Goal: Task Accomplishment & Management: Manage account settings

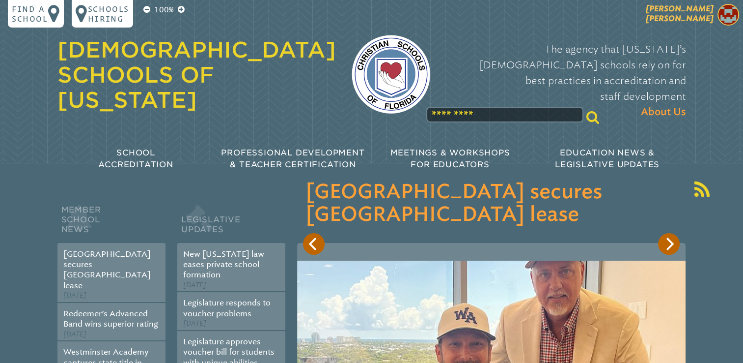
click at [717, 27] on p "[PERSON_NAME]" at bounding box center [662, 16] width 161 height 24
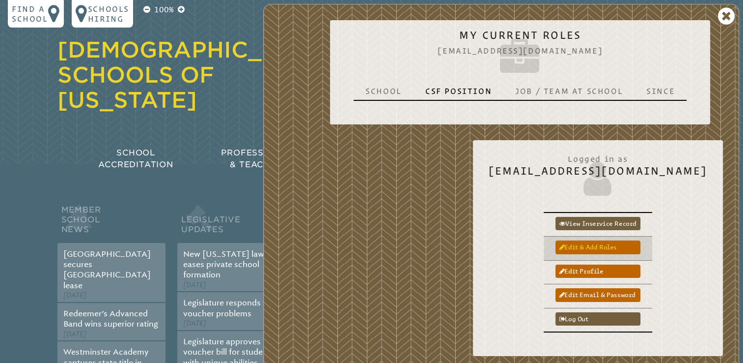
click at [641, 243] on link "Edit & add roles" at bounding box center [598, 246] width 85 height 13
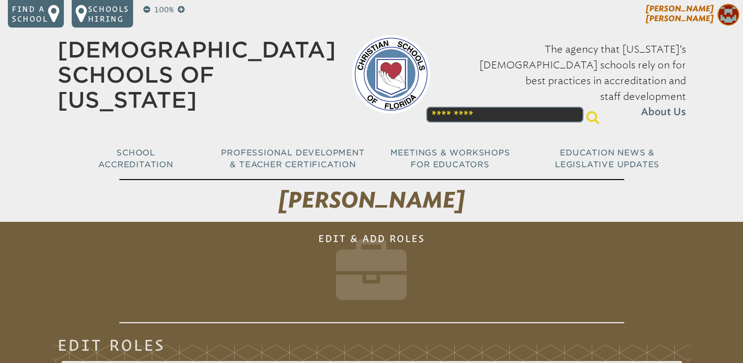
click at [728, 14] on img at bounding box center [729, 15] width 22 height 22
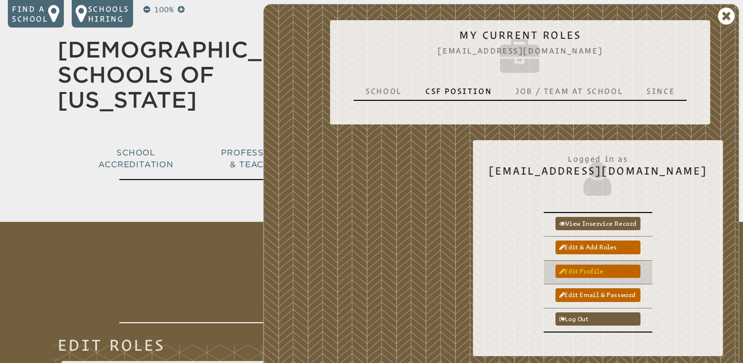
click at [641, 266] on link "Edit profile" at bounding box center [598, 270] width 85 height 13
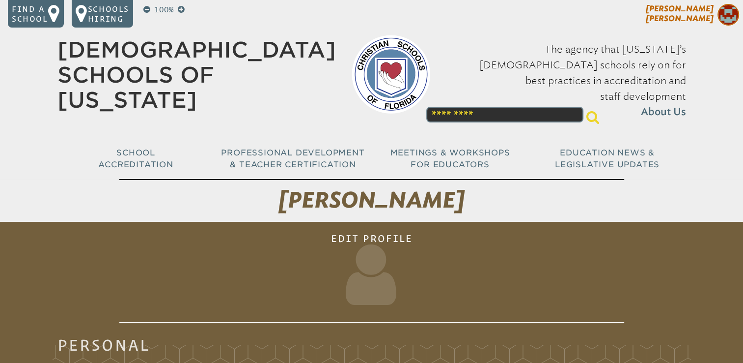
click at [734, 12] on img at bounding box center [729, 15] width 22 height 22
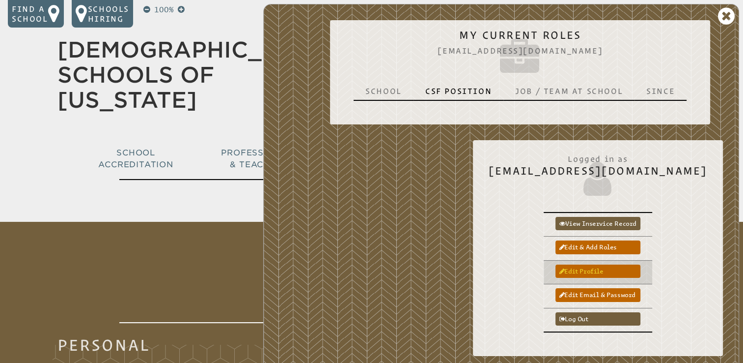
click at [614, 276] on link "Edit profile" at bounding box center [598, 270] width 85 height 13
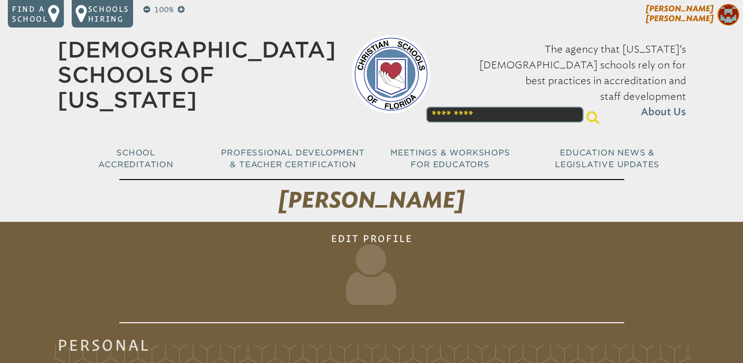
click at [728, 15] on img at bounding box center [729, 15] width 22 height 22
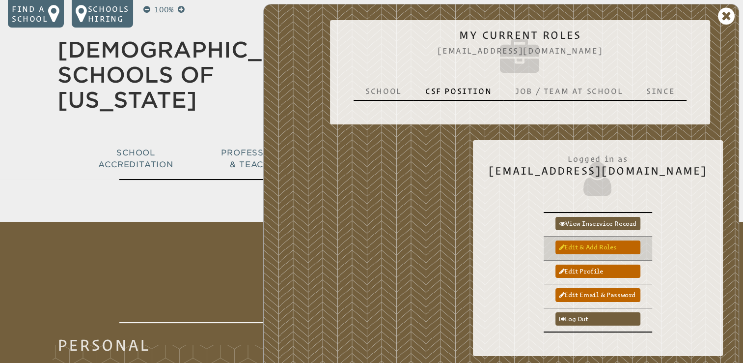
click at [625, 246] on link "Edit & add roles" at bounding box center [598, 246] width 85 height 13
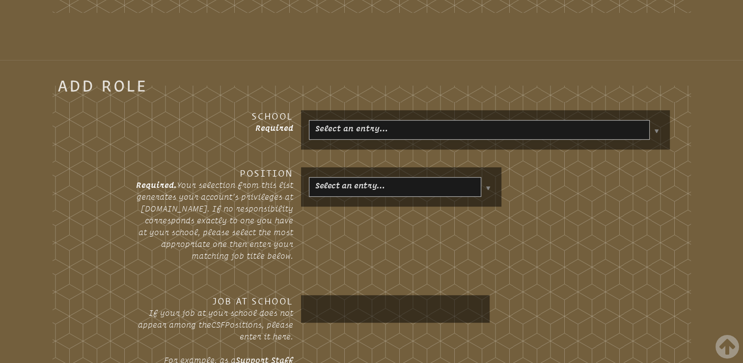
scroll to position [503, 0]
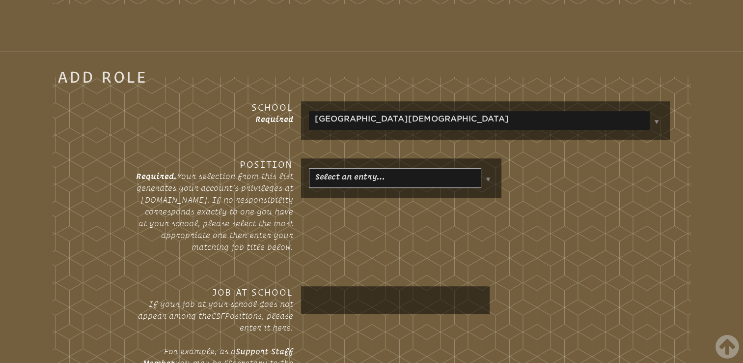
click at [411, 177] on body "Find a School Key Name City 1 [PERSON_NAME][GEOGRAPHIC_DATA][DEMOGRAPHIC_DATA] …" at bounding box center [371, 251] width 743 height 1509
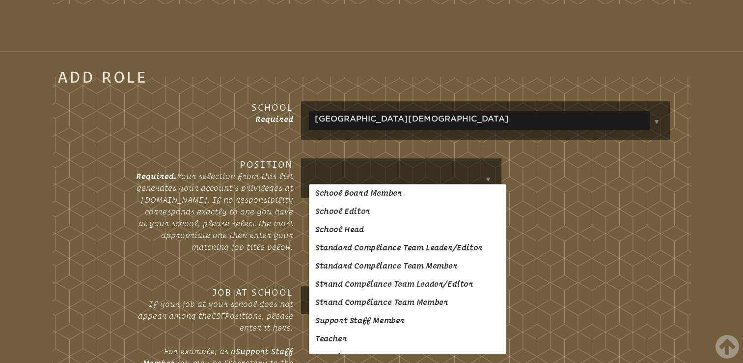
scroll to position [613, 0]
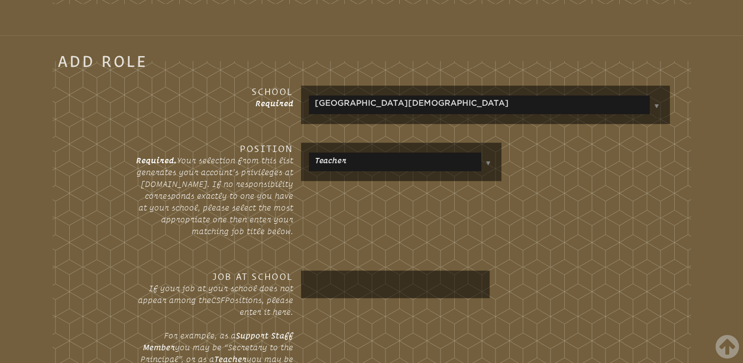
click at [409, 335] on body "Find a School Key Name City 1 [PERSON_NAME][GEOGRAPHIC_DATA][DEMOGRAPHIC_DATA] …" at bounding box center [371, 243] width 743 height 1493
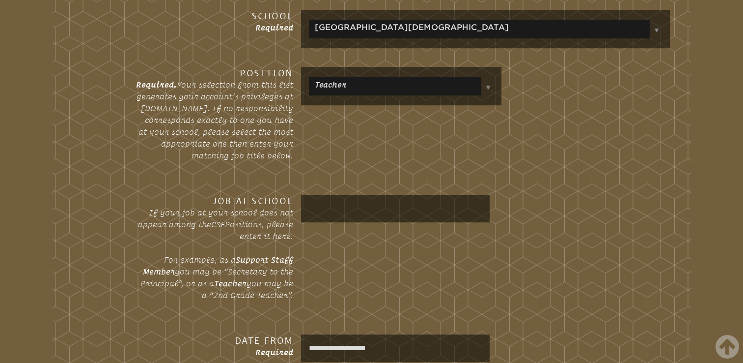
scroll to position [584, 0]
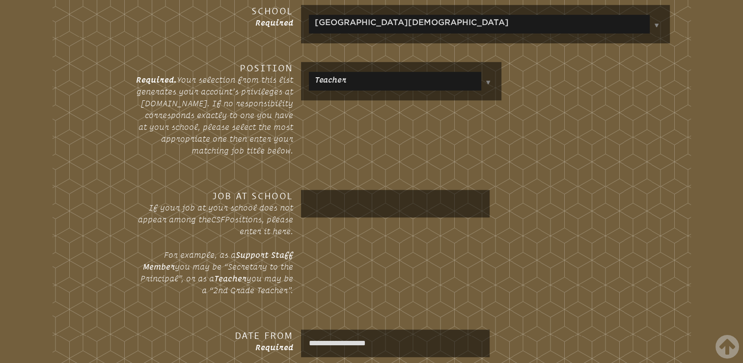
click at [380, 225] on div "Job at School If your job at your school does not appear among the CSF Position…" at bounding box center [371, 252] width 597 height 124
click at [385, 215] on input "text" at bounding box center [395, 204] width 185 height 24
type input "**********"
click at [479, 249] on div "**********" at bounding box center [371, 252] width 597 height 124
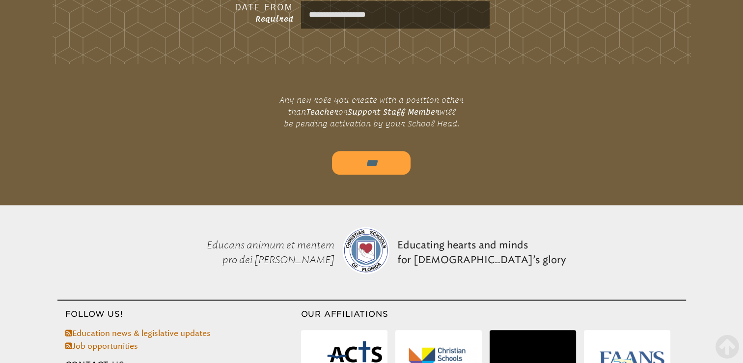
scroll to position [910, 0]
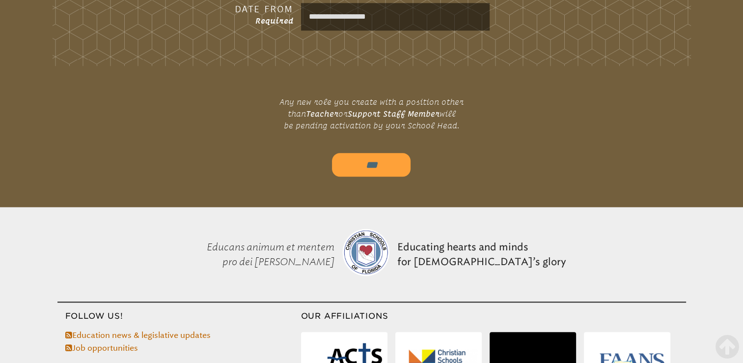
click at [368, 163] on input "***" at bounding box center [371, 165] width 79 height 24
type input "*********"
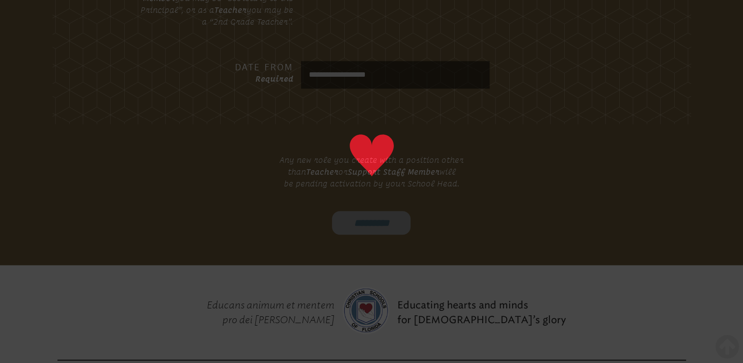
scroll to position [968, 0]
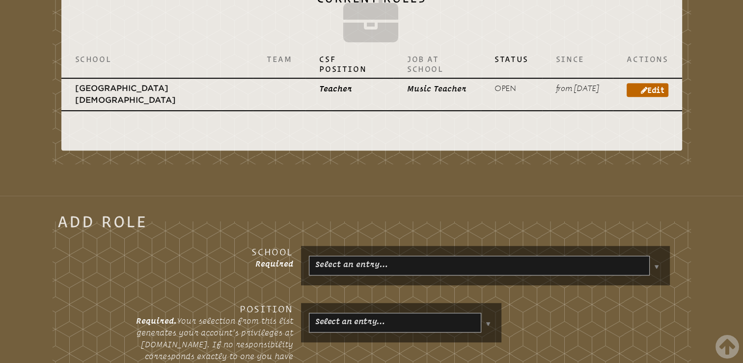
scroll to position [422, 0]
